Goal: Information Seeking & Learning: Learn about a topic

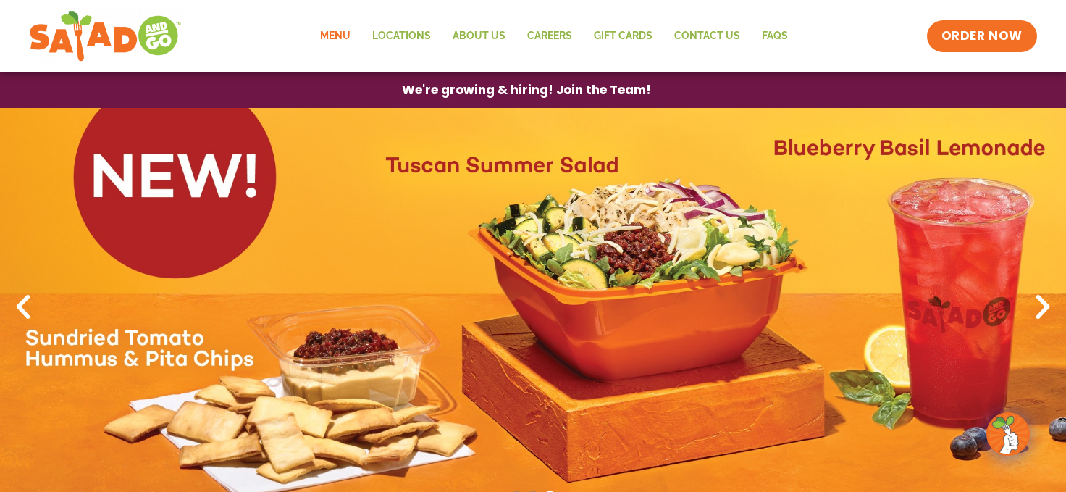
click at [325, 27] on link "Menu" at bounding box center [335, 36] width 52 height 33
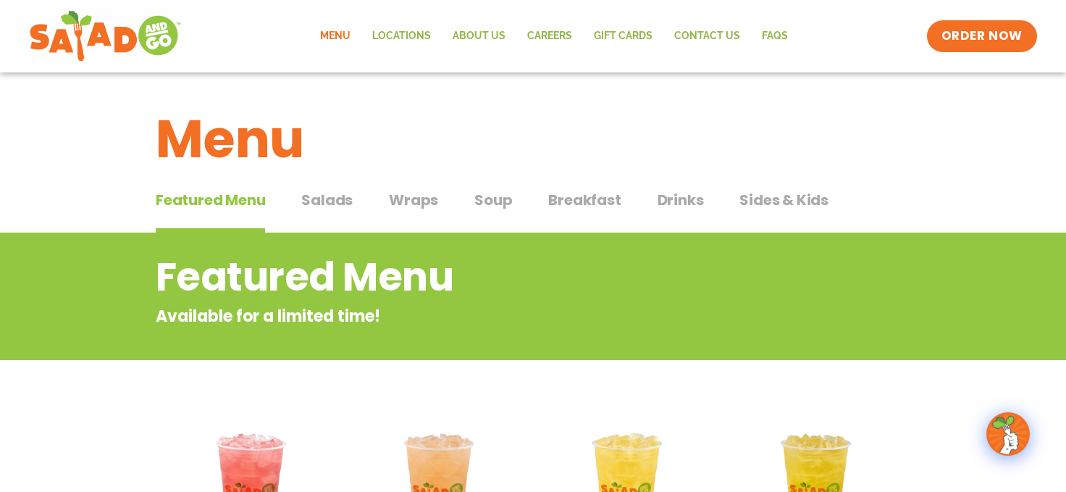
click at [322, 200] on span "Salads" at bounding box center [326, 200] width 51 height 22
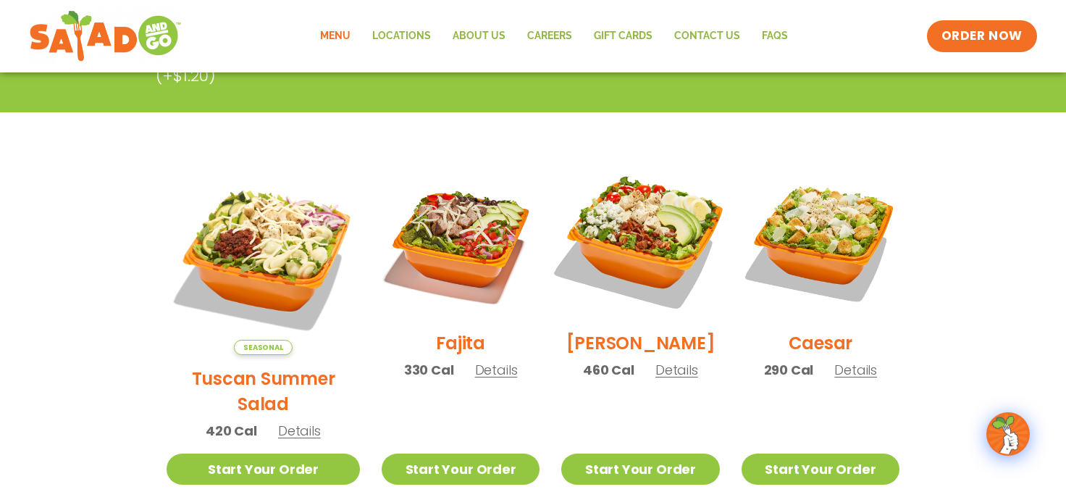
scroll to position [400, 0]
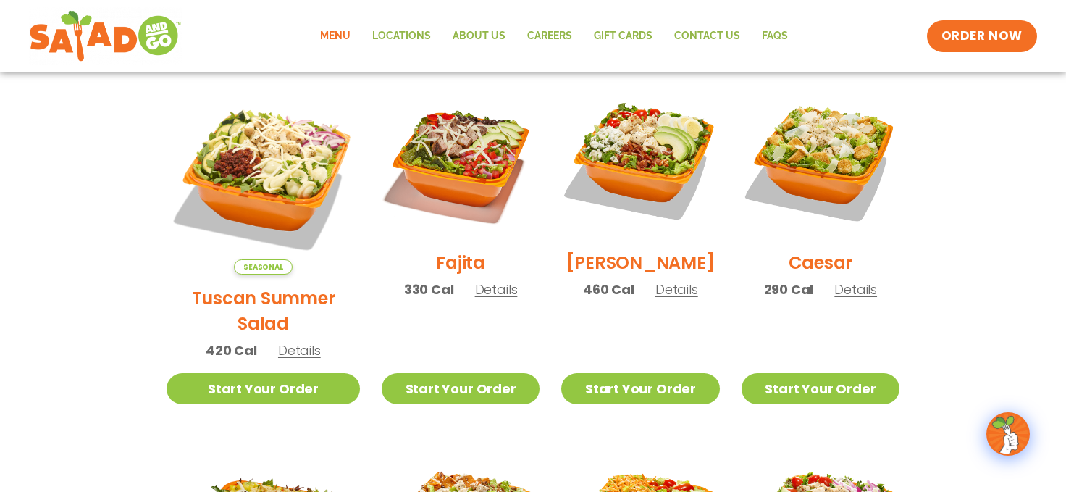
click at [285, 341] on span "Details" at bounding box center [299, 350] width 43 height 18
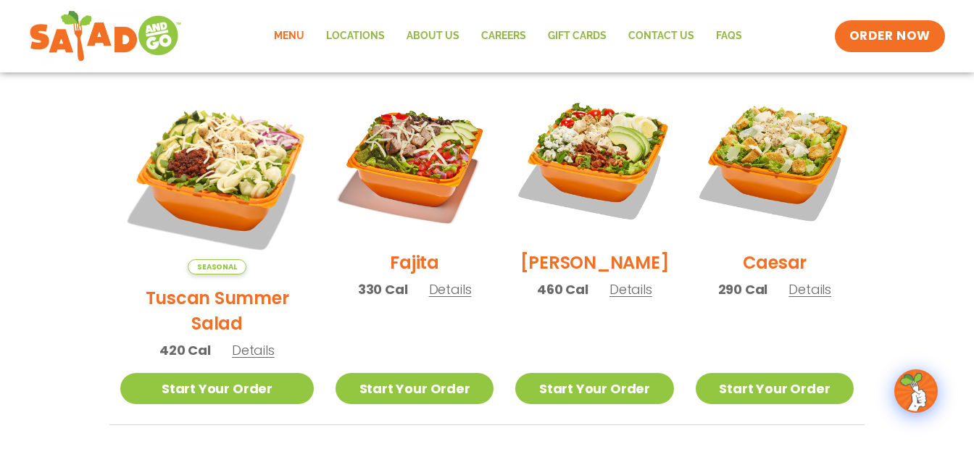
click at [436, 298] on span "Details" at bounding box center [450, 289] width 43 height 18
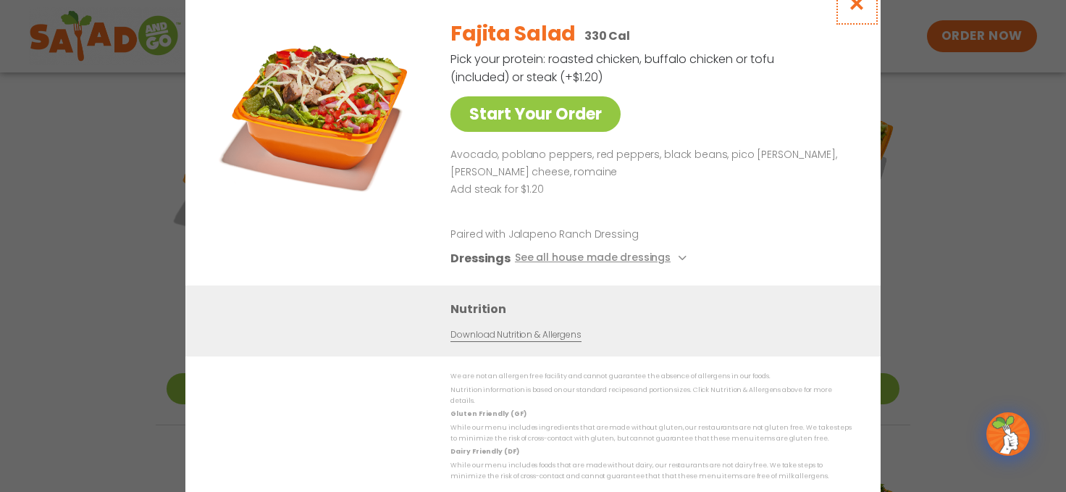
click at [857, 8] on icon "Close modal" at bounding box center [857, 3] width 18 height 15
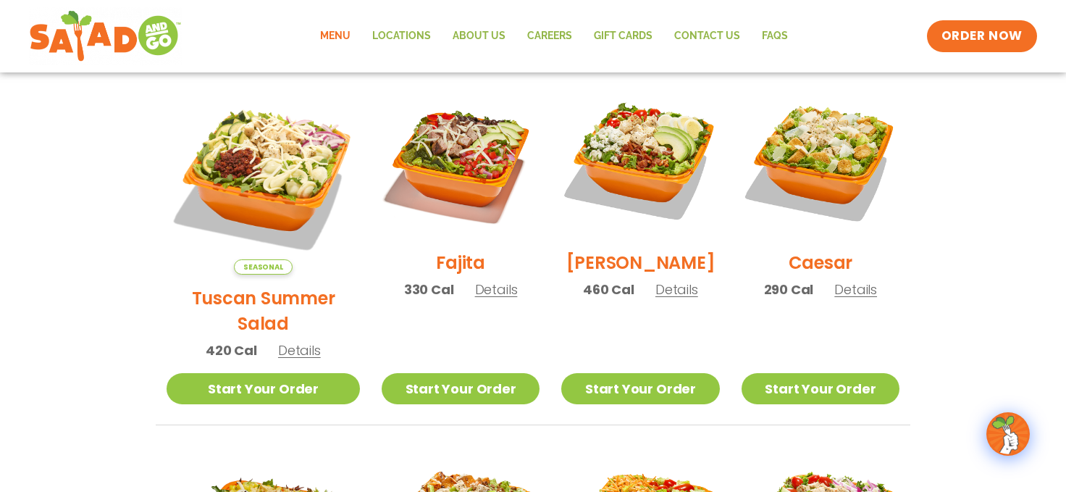
click at [663, 298] on span "Details" at bounding box center [677, 289] width 43 height 18
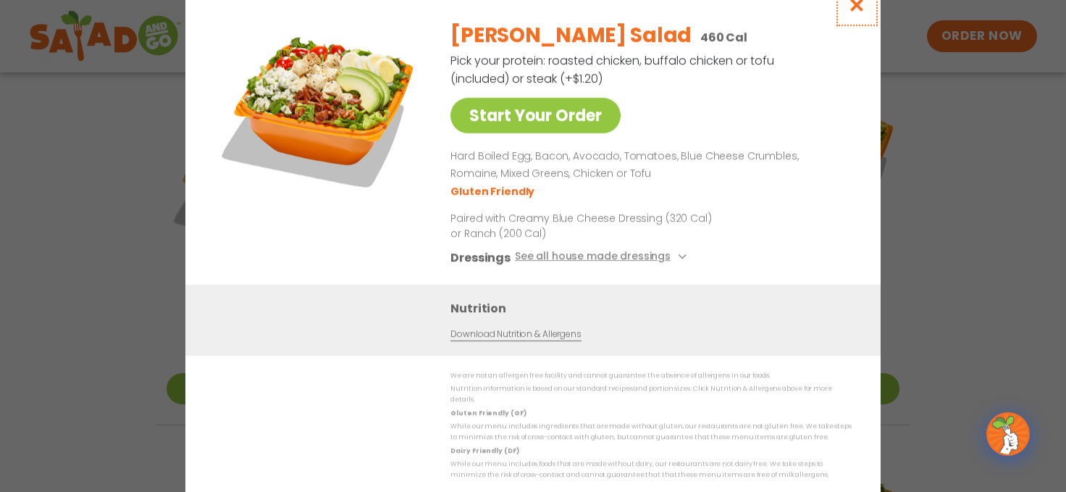
click at [856, 12] on icon "Close modal" at bounding box center [857, 4] width 18 height 15
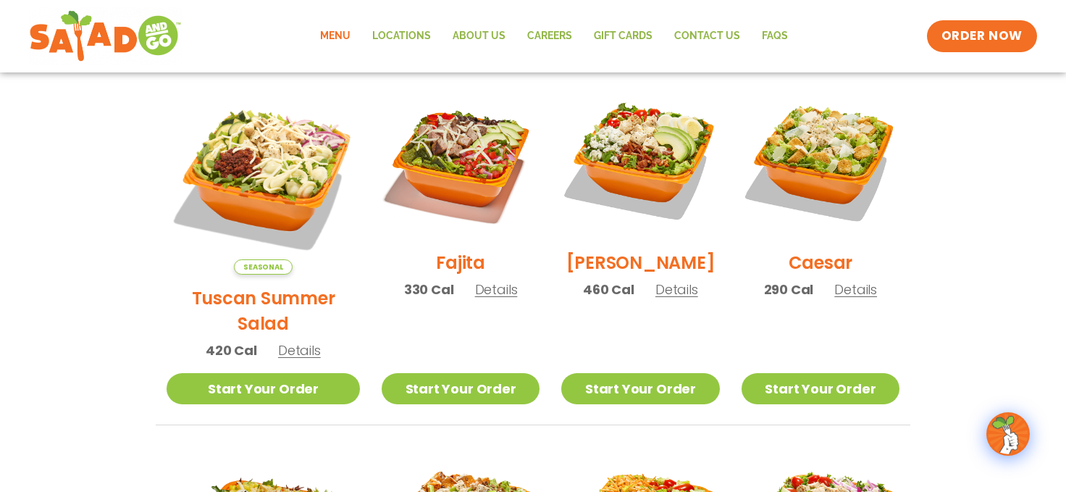
click at [855, 298] on span "Details" at bounding box center [856, 289] width 43 height 18
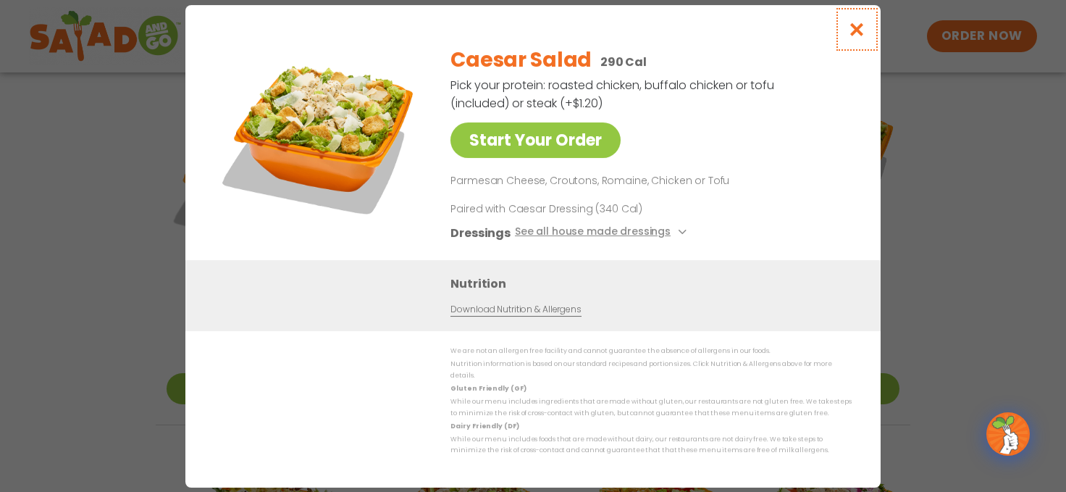
click at [855, 37] on icon "Close modal" at bounding box center [857, 29] width 18 height 15
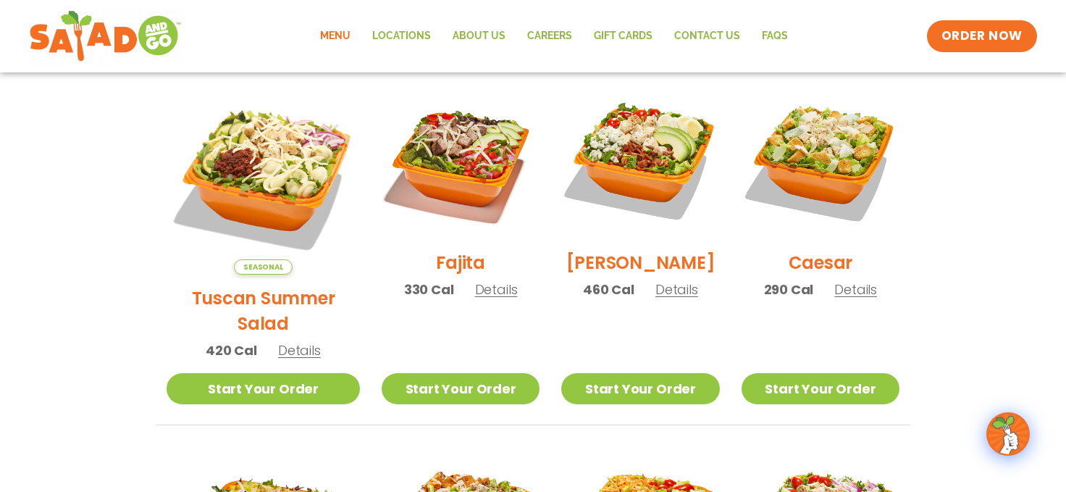
click at [665, 298] on span "Details" at bounding box center [677, 289] width 43 height 18
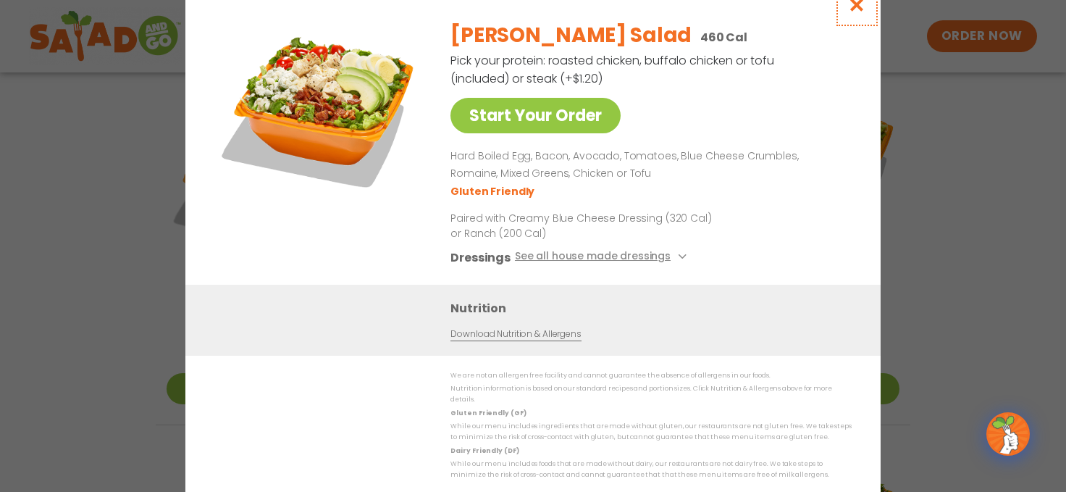
click at [854, 12] on icon "Close modal" at bounding box center [857, 4] width 18 height 15
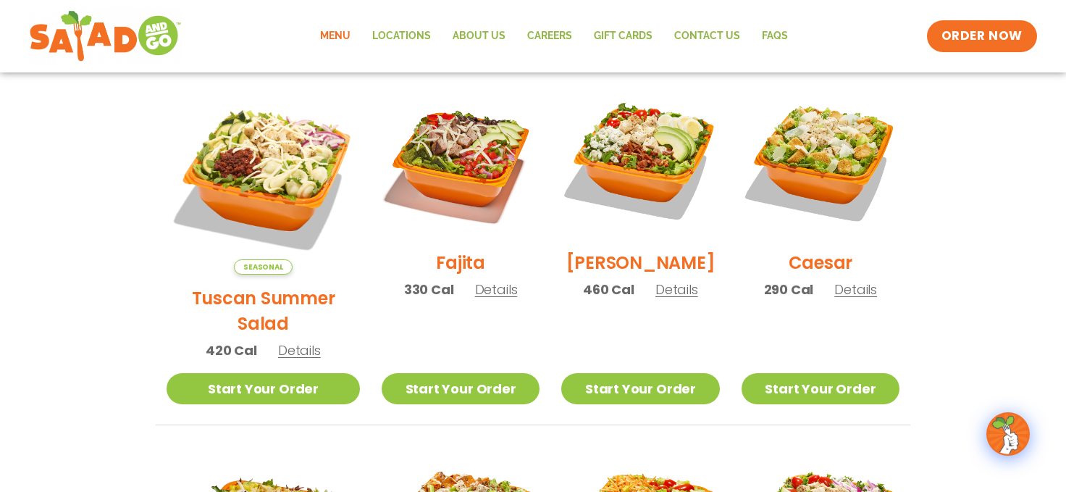
click at [293, 341] on span "Details" at bounding box center [299, 350] width 43 height 18
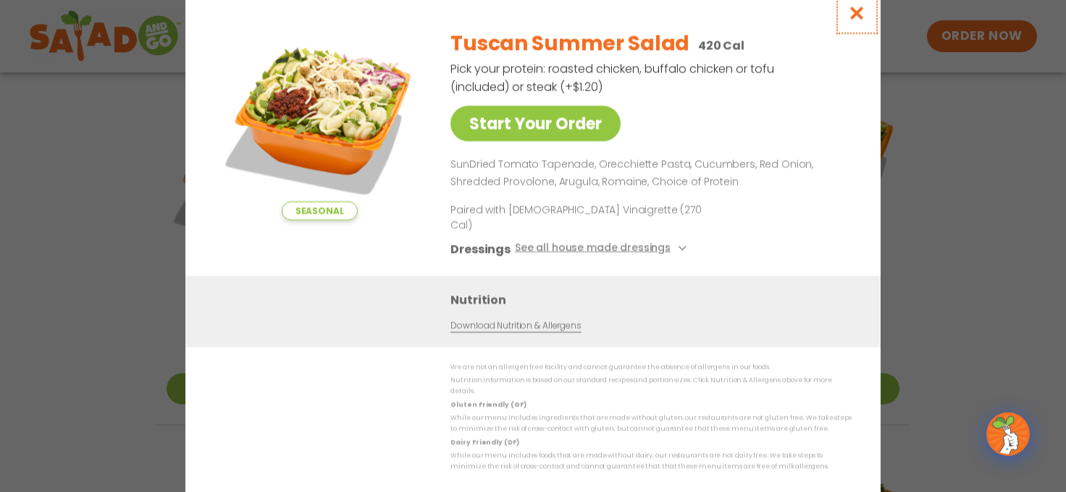
click at [856, 20] on icon "Close modal" at bounding box center [857, 12] width 18 height 15
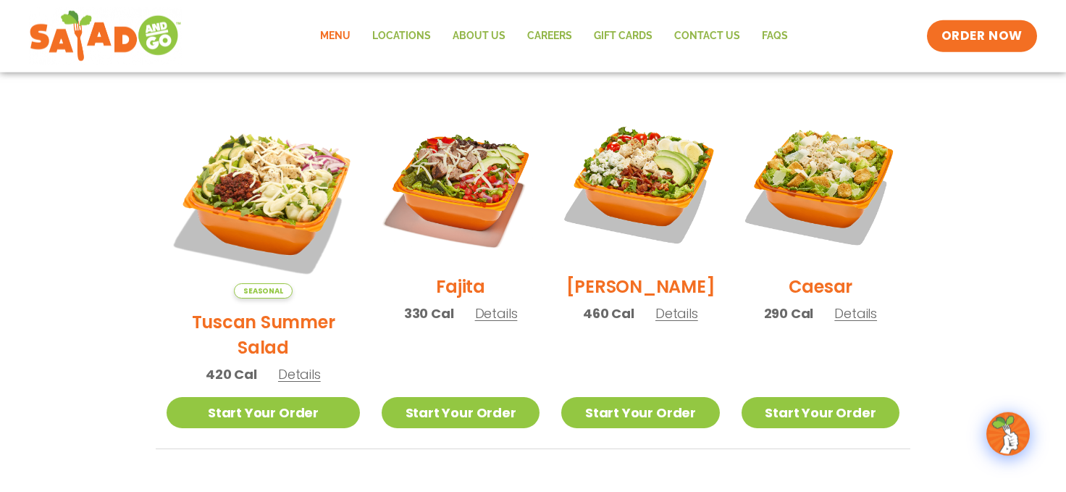
scroll to position [319, 0]
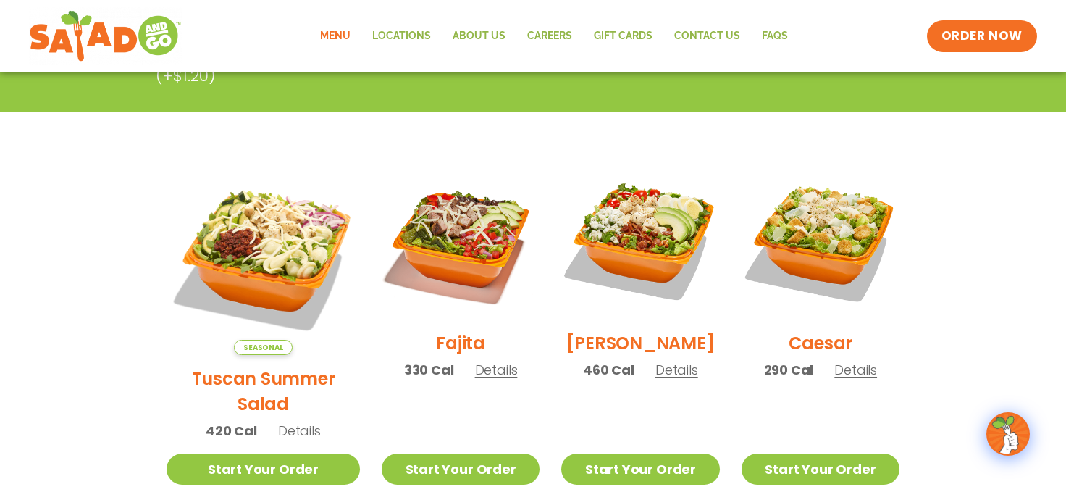
click at [487, 379] on span "Details" at bounding box center [496, 370] width 43 height 18
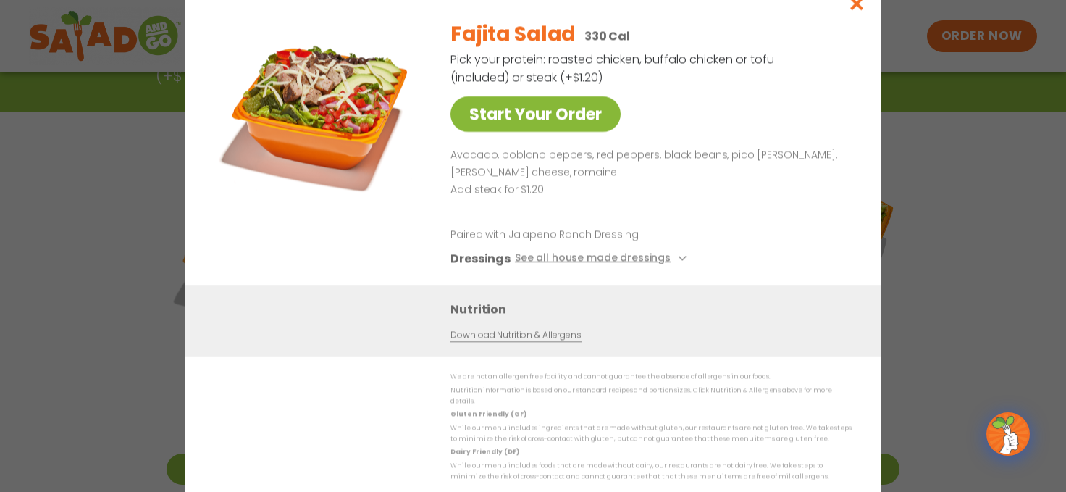
click at [580, 120] on link "Start Your Order" at bounding box center [536, 113] width 170 height 35
